Goal: Obtain resource: Obtain resource

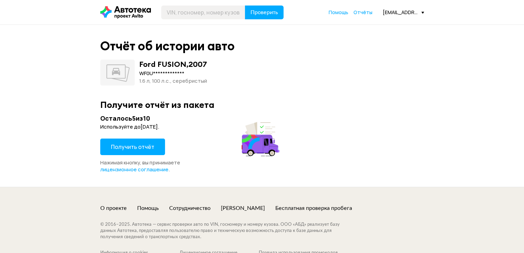
click at [140, 150] on button "Получить отчёт" at bounding box center [132, 146] width 65 height 17
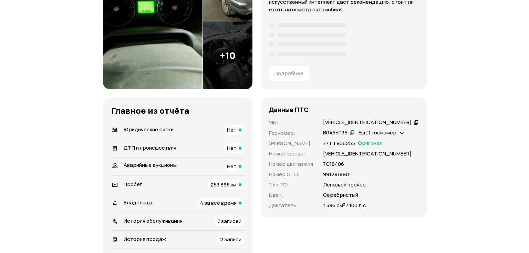
scroll to position [34, 0]
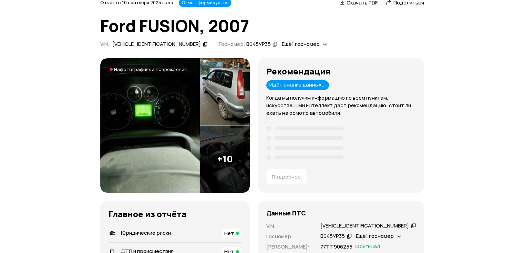
click at [231, 160] on img at bounding box center [225, 158] width 50 height 67
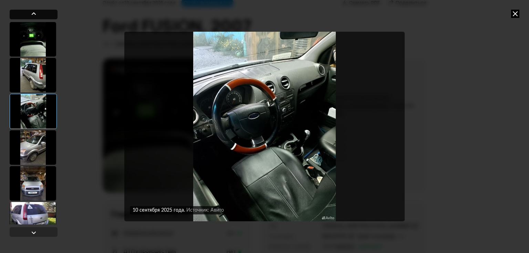
click at [36, 12] on div at bounding box center [34, 14] width 8 height 8
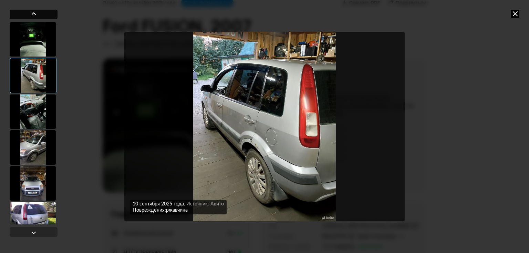
click at [36, 12] on div at bounding box center [34, 14] width 8 height 8
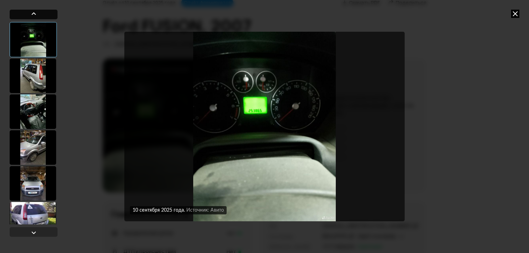
click at [36, 13] on div at bounding box center [34, 14] width 8 height 8
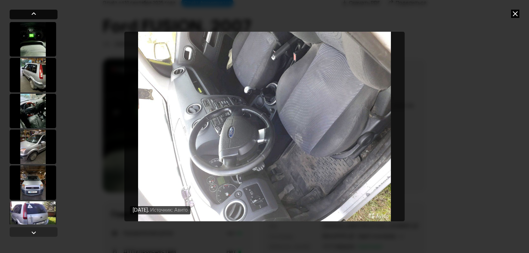
click at [36, 14] on div at bounding box center [34, 14] width 8 height 8
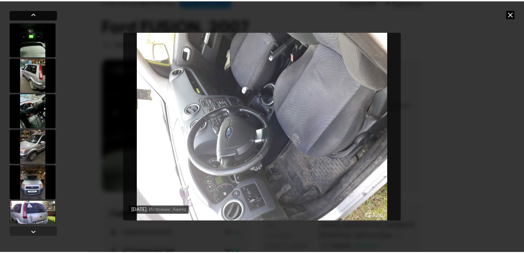
scroll to position [264, 0]
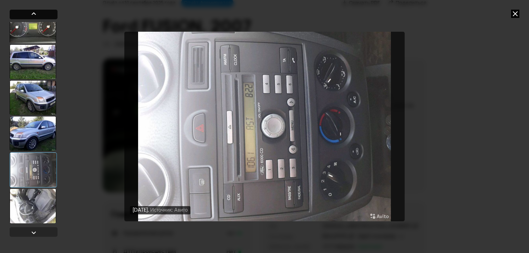
click at [37, 14] on div at bounding box center [34, 14] width 8 height 8
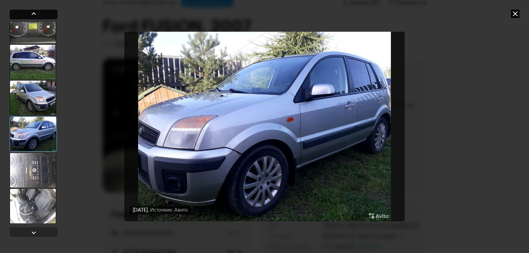
click at [37, 14] on div at bounding box center [34, 14] width 8 height 8
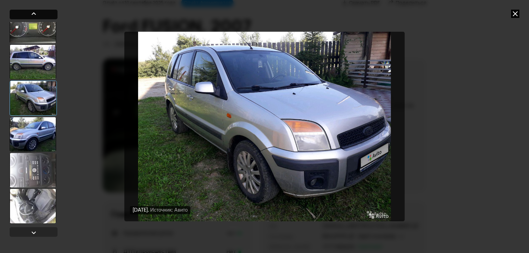
click at [37, 14] on div at bounding box center [34, 14] width 8 height 8
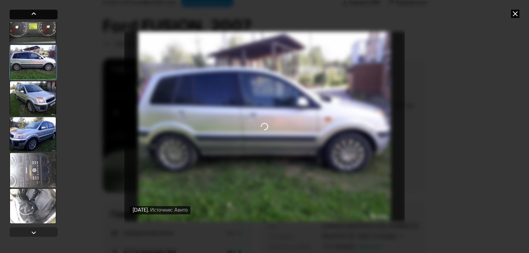
click at [37, 14] on div at bounding box center [34, 14] width 8 height 8
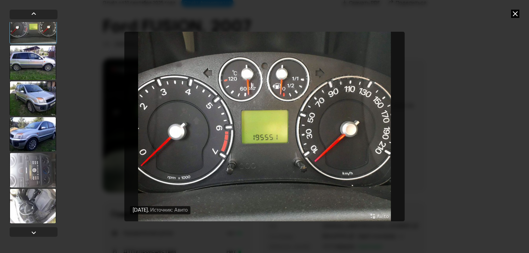
click at [518, 14] on icon at bounding box center [515, 14] width 8 height 8
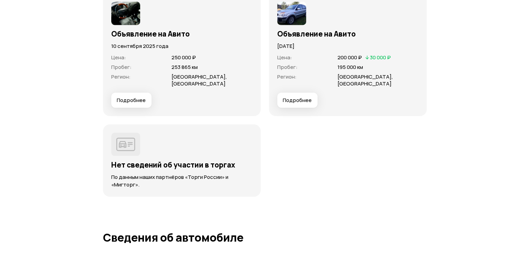
scroll to position [1972, 0]
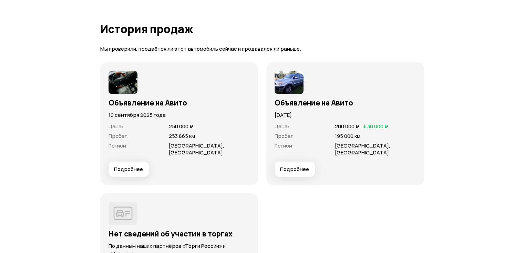
click at [302, 166] on span "Подробнее" at bounding box center [294, 169] width 29 height 7
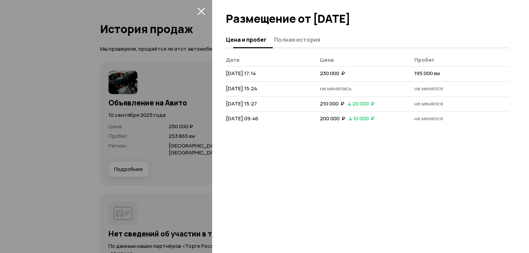
click at [296, 40] on span "Полная история" at bounding box center [297, 39] width 46 height 7
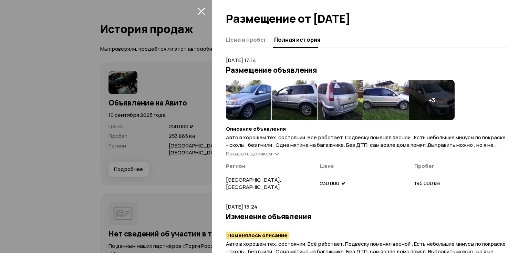
click at [264, 154] on span "Показать целиком" at bounding box center [249, 153] width 46 height 7
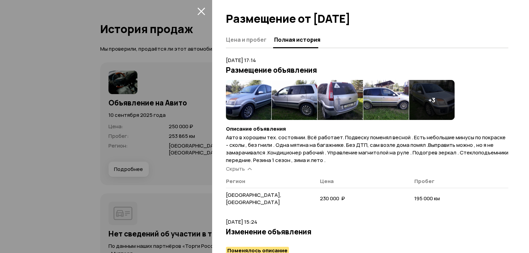
click at [246, 90] on img at bounding box center [248, 100] width 45 height 40
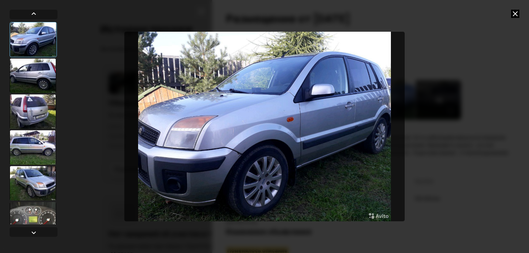
click at [376, 127] on img "Go to Slide 1" at bounding box center [264, 127] width 280 height 190
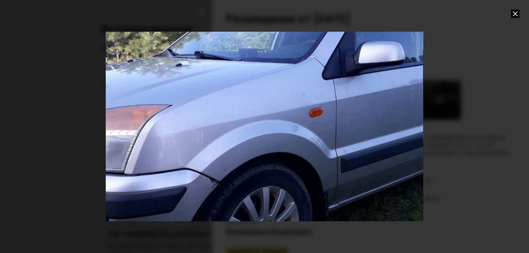
click at [401, 119] on div "Go to Slide 1" at bounding box center [264, 126] width 635 height 379
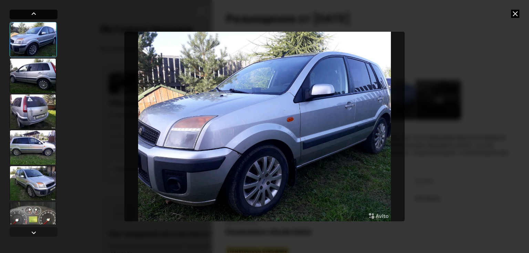
click at [40, 12] on div at bounding box center [34, 15] width 48 height 10
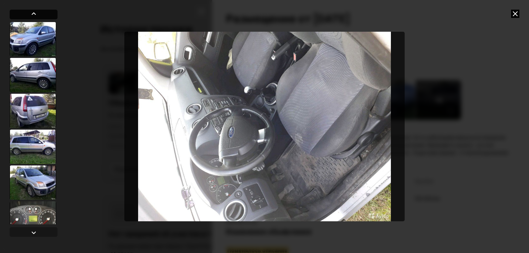
click at [40, 12] on div at bounding box center [34, 15] width 48 height 10
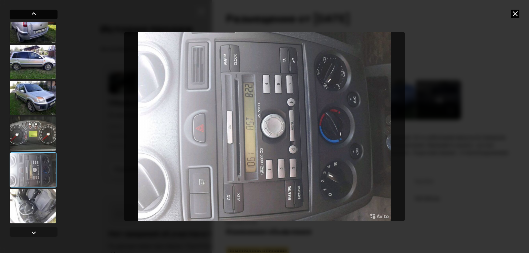
click at [40, 12] on div at bounding box center [34, 15] width 48 height 10
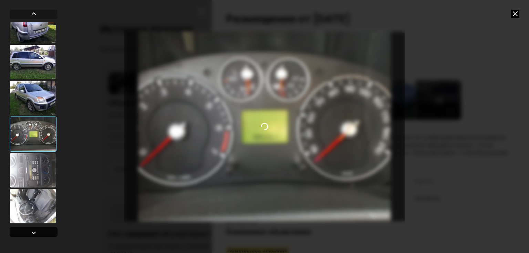
click at [35, 232] on div at bounding box center [34, 232] width 8 height 8
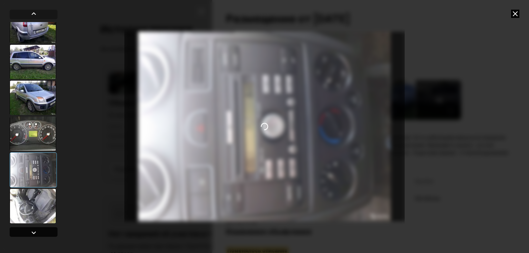
click at [36, 232] on div at bounding box center [34, 232] width 8 height 8
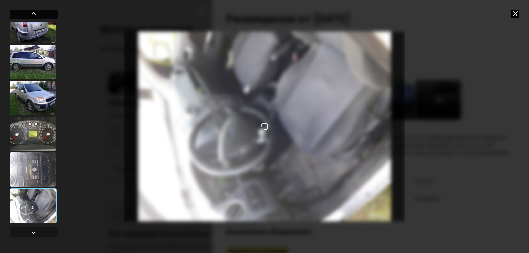
click at [42, 11] on div at bounding box center [34, 15] width 48 height 10
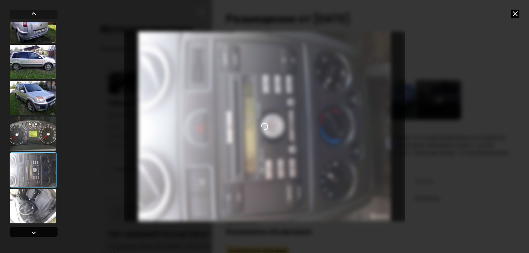
click at [43, 231] on div at bounding box center [34, 232] width 48 height 10
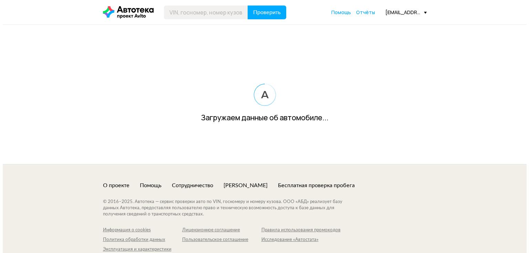
scroll to position [1958, 0]
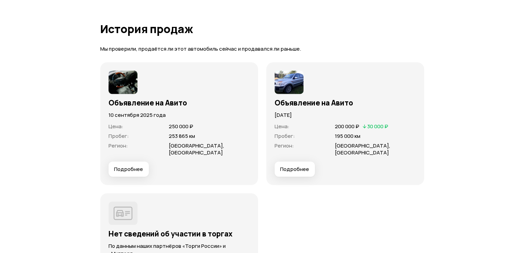
click at [295, 166] on span "Подробнее" at bounding box center [294, 169] width 29 height 7
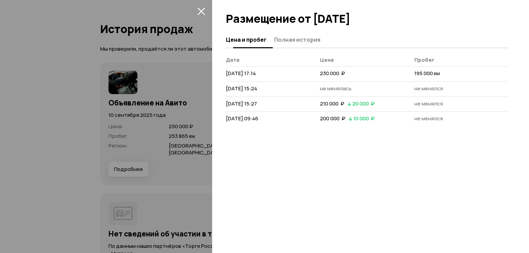
click at [301, 40] on span "Полная история" at bounding box center [297, 39] width 46 height 7
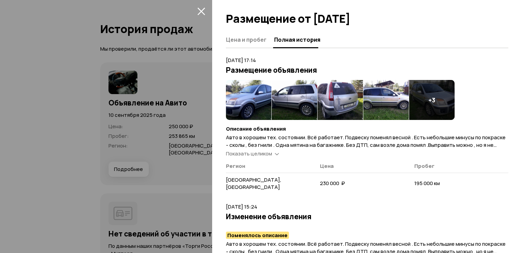
click at [250, 95] on img at bounding box center [248, 100] width 45 height 40
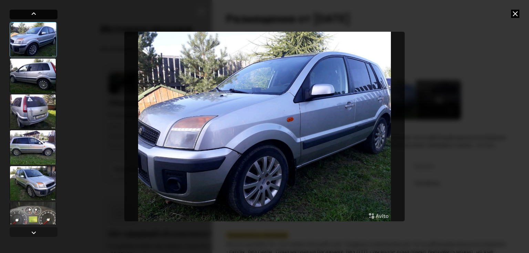
click at [48, 14] on div at bounding box center [34, 15] width 48 height 10
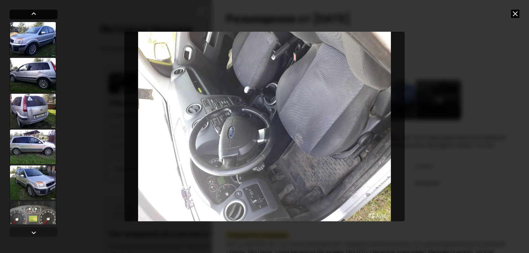
click at [46, 14] on div at bounding box center [34, 15] width 48 height 10
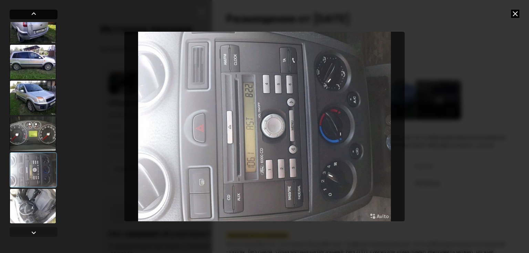
click at [46, 14] on div at bounding box center [34, 15] width 48 height 10
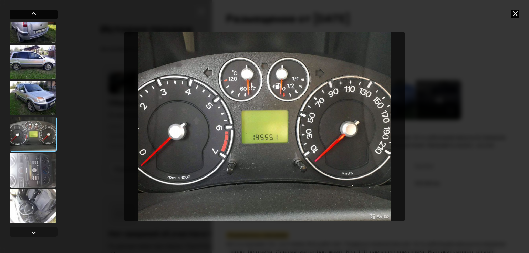
click at [46, 14] on div at bounding box center [34, 15] width 48 height 10
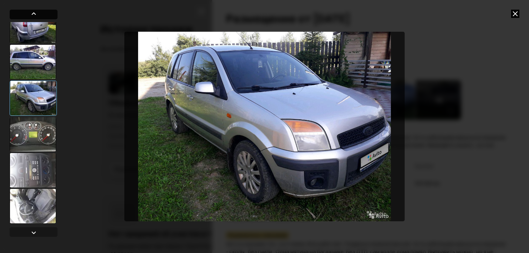
click at [46, 14] on div at bounding box center [34, 15] width 48 height 10
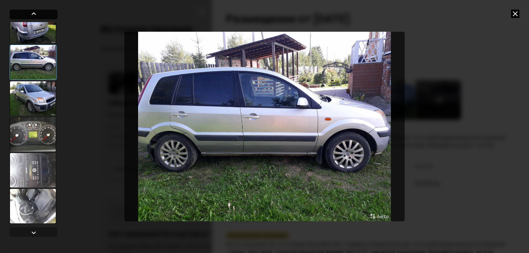
click at [46, 14] on div at bounding box center [34, 15] width 48 height 10
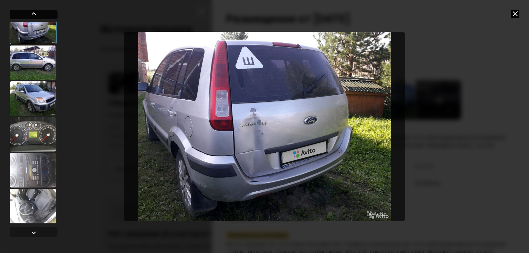
click at [46, 14] on div at bounding box center [34, 15] width 48 height 10
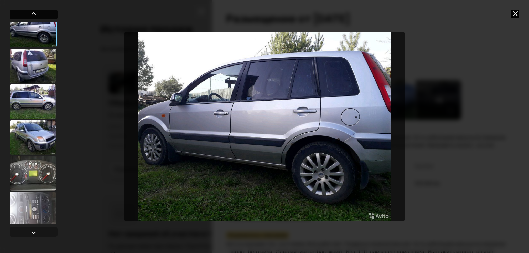
click at [46, 14] on div at bounding box center [34, 15] width 48 height 10
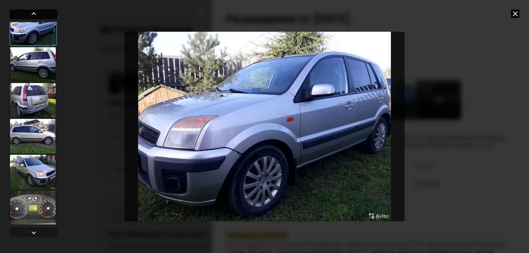
click at [46, 14] on div at bounding box center [34, 15] width 48 height 10
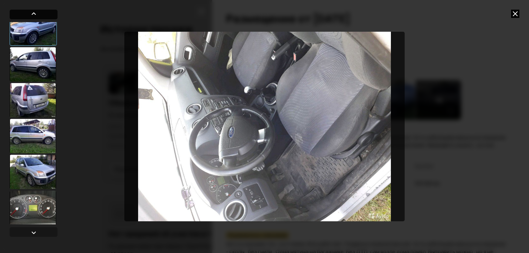
scroll to position [0, 0]
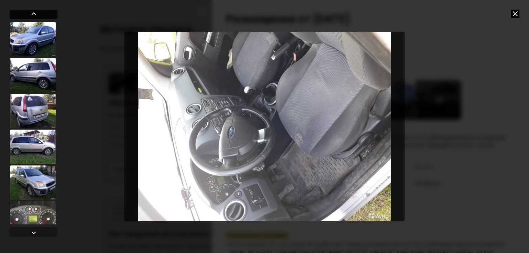
click at [46, 14] on div at bounding box center [34, 15] width 48 height 10
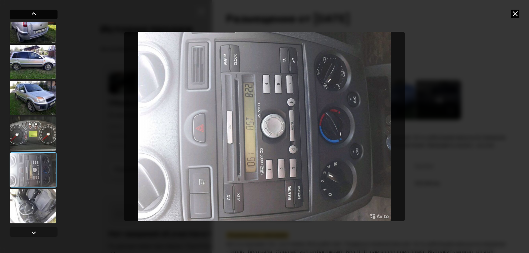
click at [46, 14] on div at bounding box center [34, 15] width 48 height 10
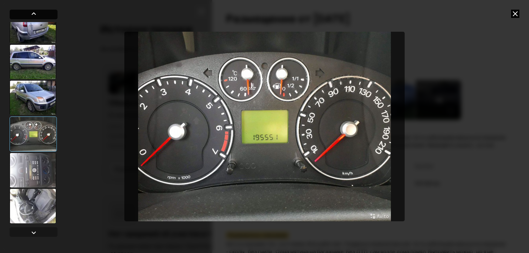
click at [46, 14] on div at bounding box center [34, 15] width 48 height 10
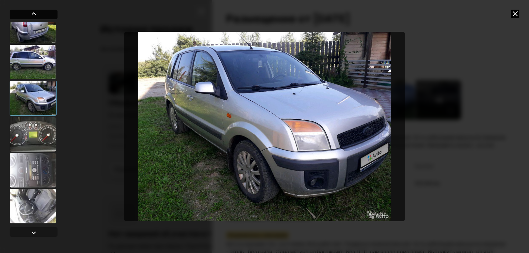
click at [46, 14] on div at bounding box center [34, 15] width 48 height 10
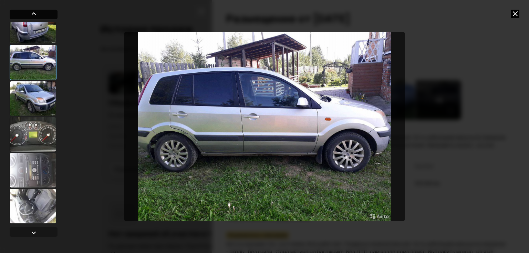
click at [46, 14] on div at bounding box center [34, 15] width 48 height 10
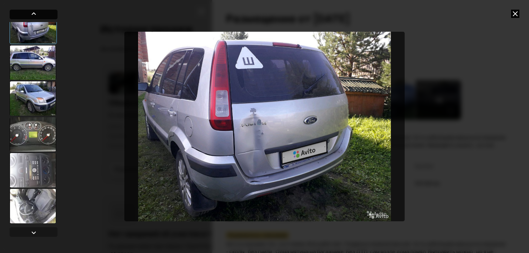
click at [46, 14] on div at bounding box center [34, 15] width 48 height 10
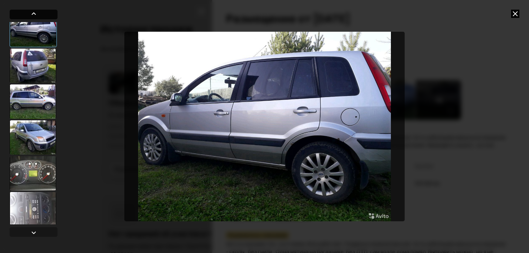
click at [46, 14] on div at bounding box center [34, 15] width 48 height 10
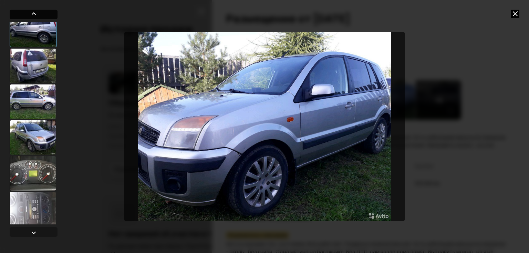
scroll to position [11, 0]
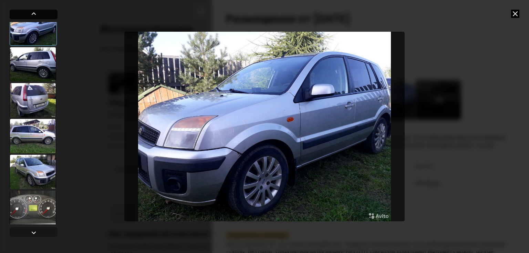
click at [46, 14] on div at bounding box center [34, 15] width 48 height 10
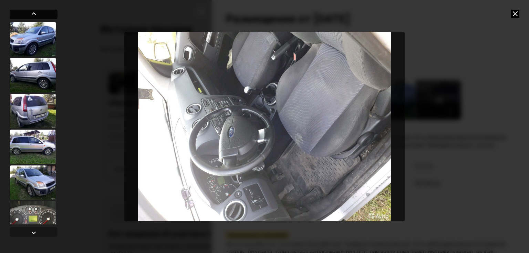
click at [46, 14] on div at bounding box center [34, 15] width 48 height 10
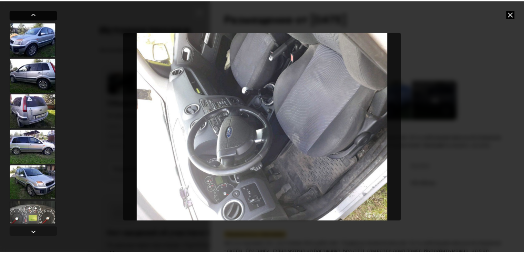
scroll to position [85, 0]
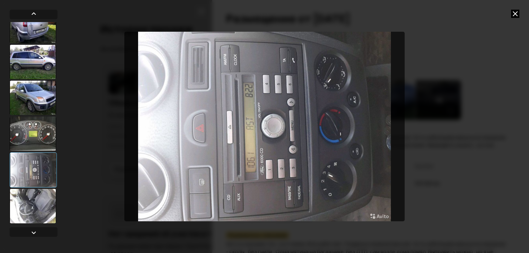
click at [516, 13] on icon at bounding box center [515, 14] width 8 height 8
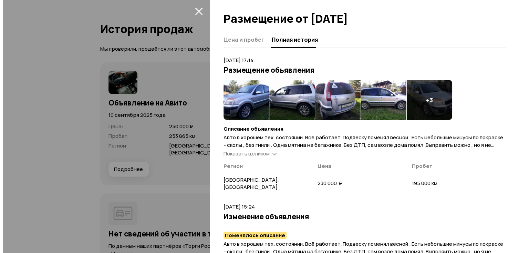
scroll to position [103, 0]
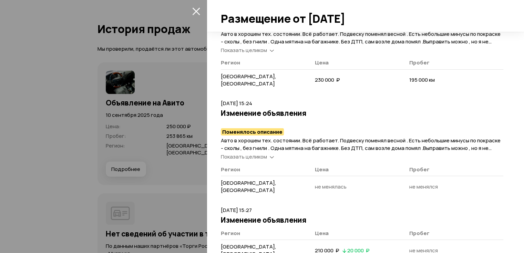
click at [196, 7] on icon "закрыть" at bounding box center [196, 11] width 8 height 8
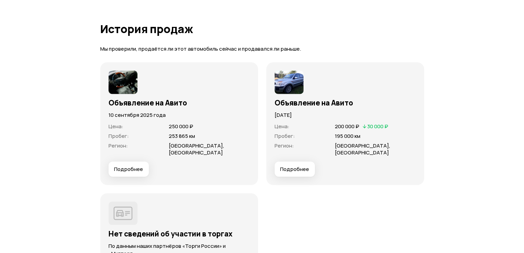
click at [129, 166] on span "Подробнее" at bounding box center [128, 169] width 29 height 7
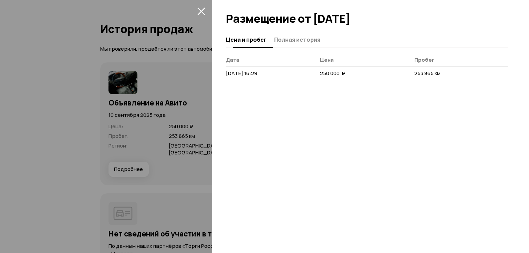
click at [295, 39] on span "Полная история" at bounding box center [297, 39] width 46 height 7
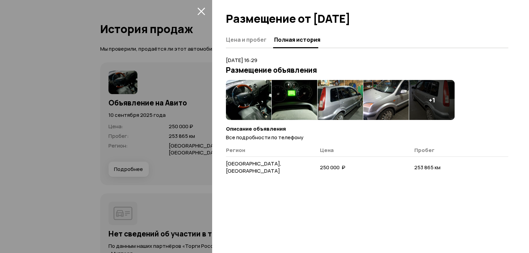
click at [343, 100] on img at bounding box center [339, 100] width 45 height 40
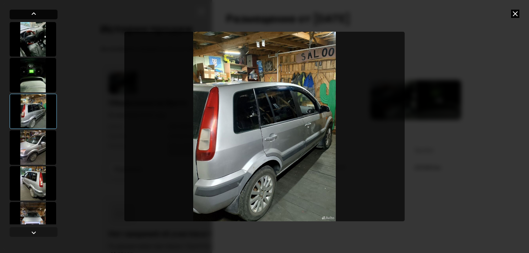
click at [39, 12] on div at bounding box center [34, 15] width 48 height 10
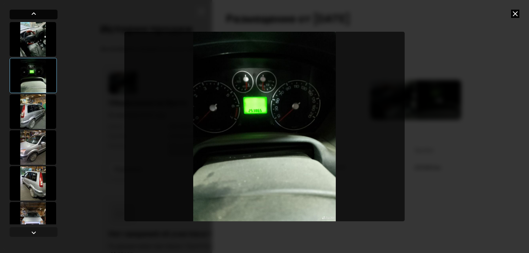
click at [39, 12] on div at bounding box center [34, 15] width 48 height 10
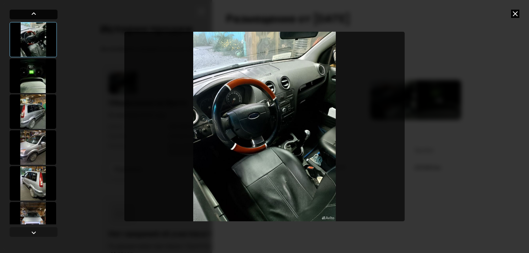
click at [39, 12] on div at bounding box center [34, 15] width 48 height 10
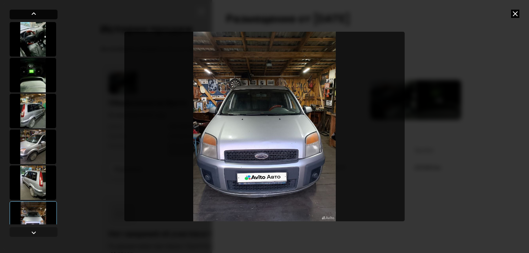
click at [39, 12] on div at bounding box center [34, 15] width 48 height 10
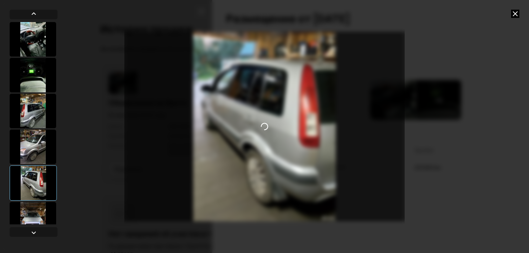
click at [273, 126] on img "Go to Slide 5" at bounding box center [264, 127] width 280 height 190
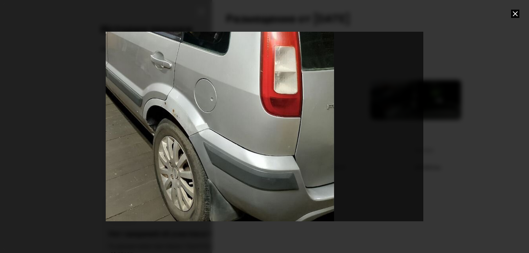
drag, startPoint x: 337, startPoint y: 169, endPoint x: 264, endPoint y: 117, distance: 88.9
click at [264, 117] on div "Go to Slide 5" at bounding box center [191, 73] width 635 height 379
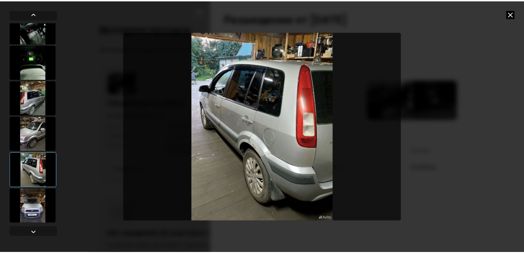
scroll to position [0, 0]
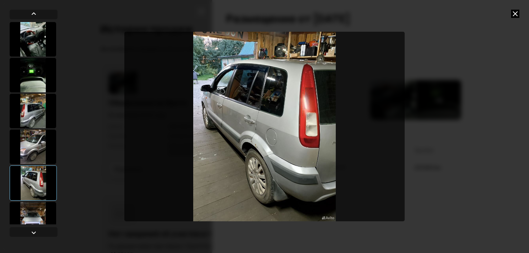
click at [33, 110] on div at bounding box center [33, 111] width 46 height 34
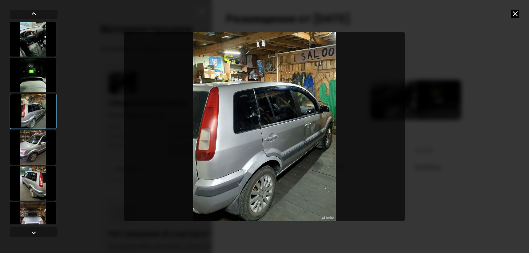
click at [38, 185] on div at bounding box center [33, 183] width 46 height 34
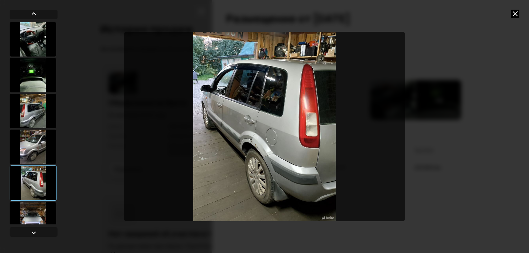
click at [320, 136] on img "Go to Slide 5" at bounding box center [264, 127] width 280 height 190
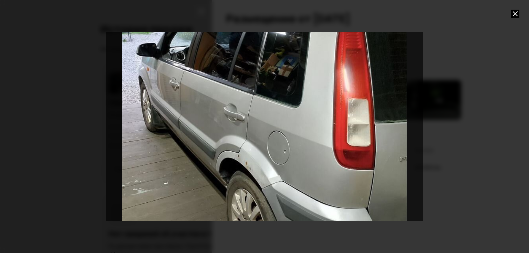
click at [516, 14] on icon at bounding box center [515, 14] width 8 height 8
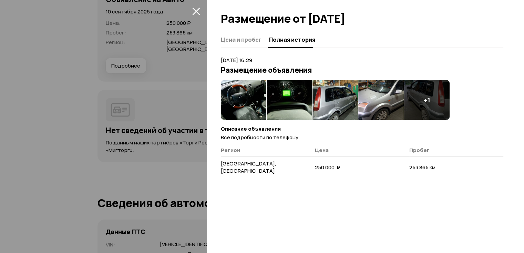
scroll to position [1958, 0]
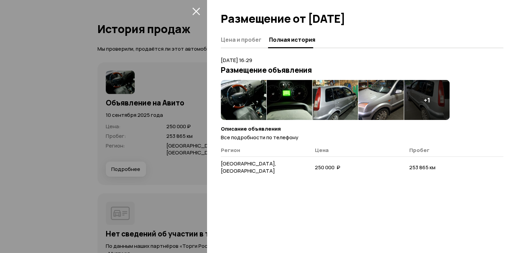
click at [194, 9] on icon "закрыть" at bounding box center [196, 12] width 8 height 8
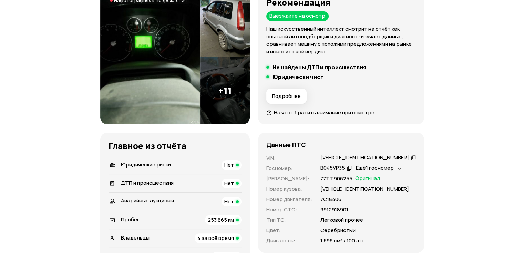
scroll to position [34, 0]
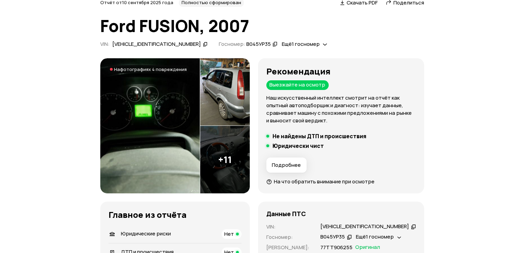
click at [292, 169] on button "Подробнее" at bounding box center [286, 164] width 40 height 15
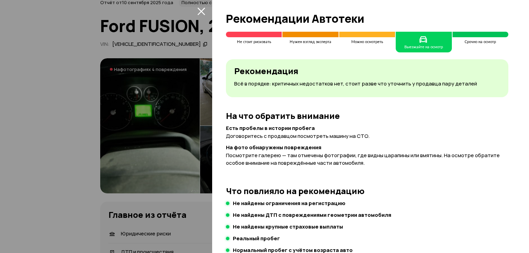
click at [198, 9] on icon "закрыть" at bounding box center [201, 11] width 8 height 8
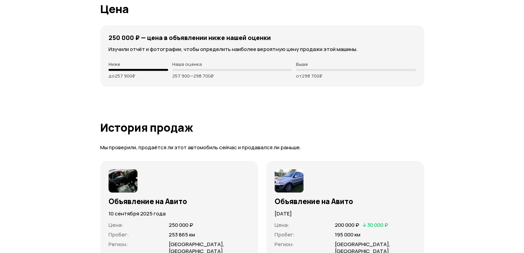
scroll to position [1894, 0]
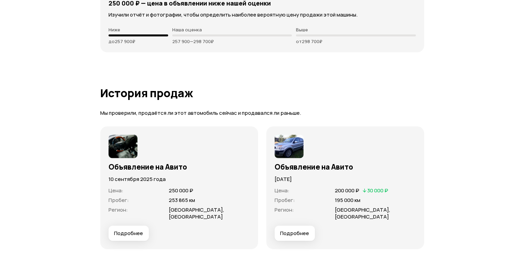
click at [120, 233] on button "Подробнее" at bounding box center [128, 233] width 40 height 15
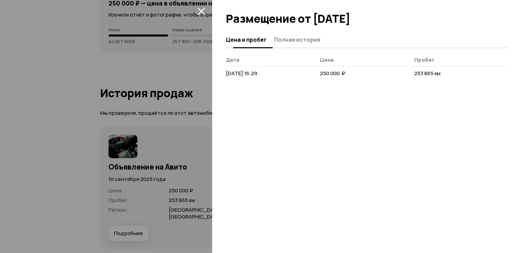
click at [279, 42] on span "Полная история" at bounding box center [297, 39] width 46 height 7
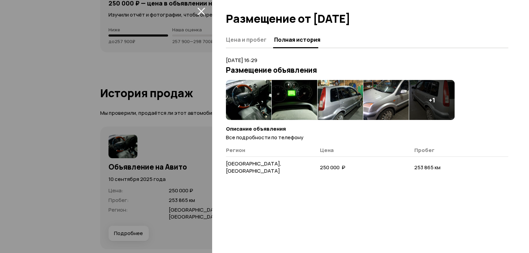
click at [245, 96] on img at bounding box center [248, 100] width 45 height 40
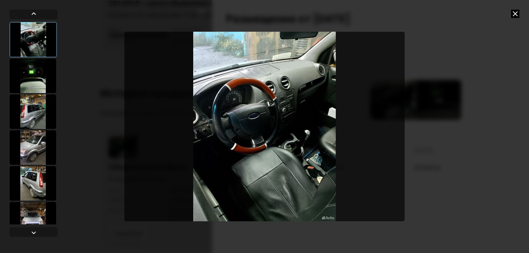
click at [514, 14] on icon at bounding box center [515, 14] width 8 height 8
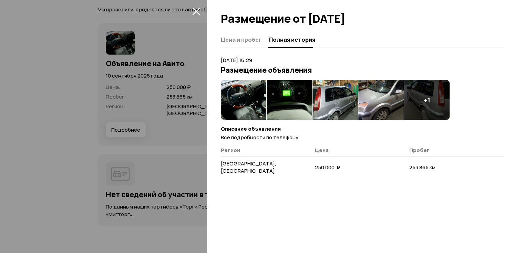
scroll to position [2032, 0]
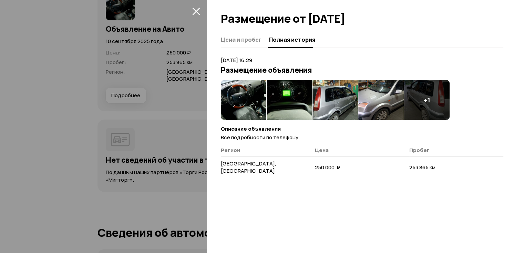
click at [197, 10] on icon "закрыть" at bounding box center [196, 12] width 8 height 8
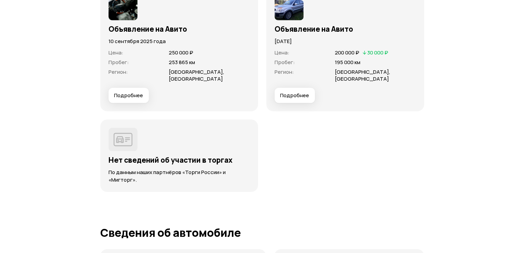
click at [133, 92] on span "Подробнее" at bounding box center [128, 95] width 29 height 7
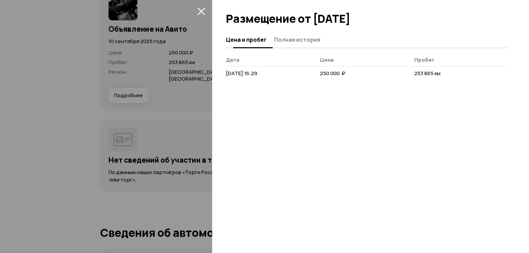
click at [282, 38] on span "Полная история" at bounding box center [297, 39] width 46 height 7
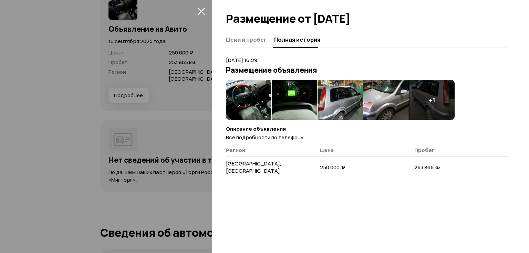
click at [201, 8] on icon "закрыть" at bounding box center [201, 11] width 8 height 8
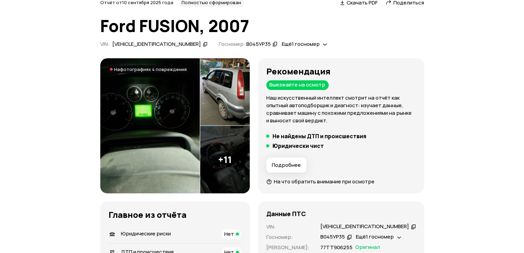
scroll to position [0, 0]
